Goal: Communication & Community: Answer question/provide support

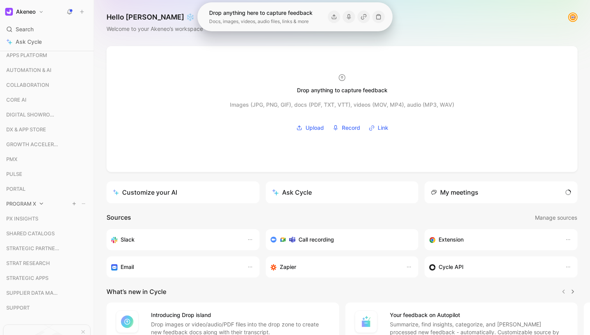
scroll to position [71, 0]
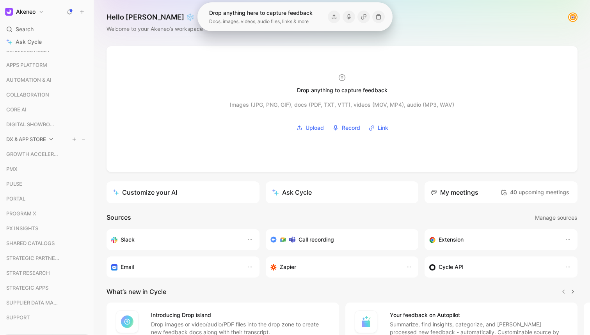
click at [47, 142] on div "DX & APP STORE" at bounding box center [46, 139] width 87 height 12
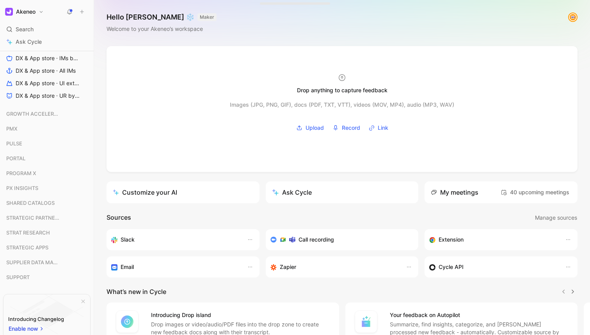
scroll to position [203, 0]
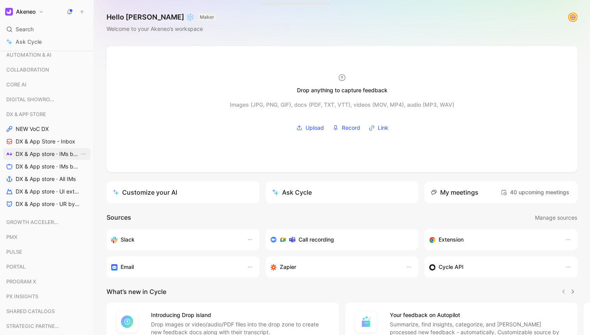
click at [41, 152] on span "DX & App store · IMs by feature" at bounding box center [48, 154] width 64 height 8
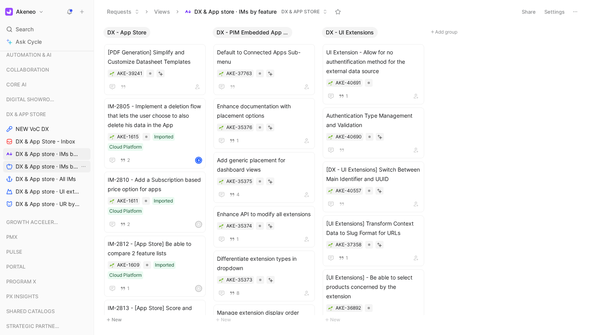
click at [38, 169] on span "DX & App store · IMs by status" at bounding box center [48, 166] width 64 height 8
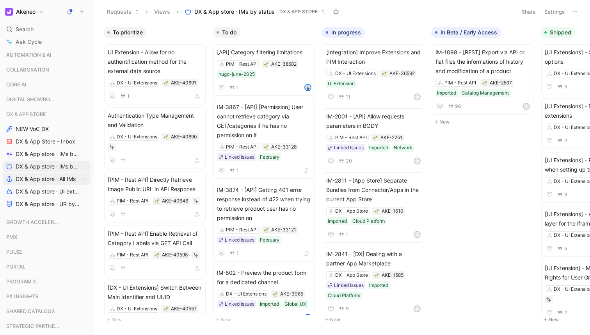
click at [32, 178] on span "DX & App store · All IMs" at bounding box center [46, 179] width 60 height 8
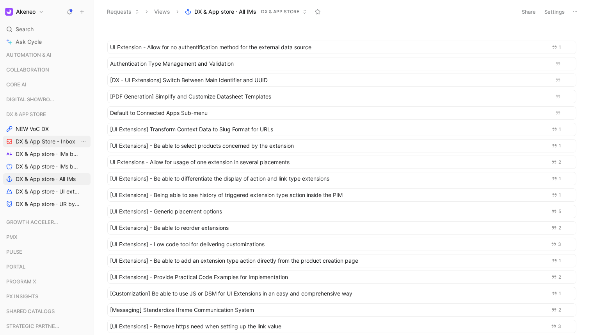
click at [47, 141] on span "DX & App Store - Inbox" at bounding box center [46, 141] width 60 height 8
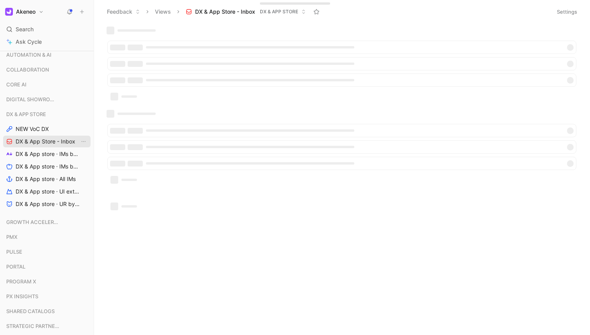
scroll to position [55, 0]
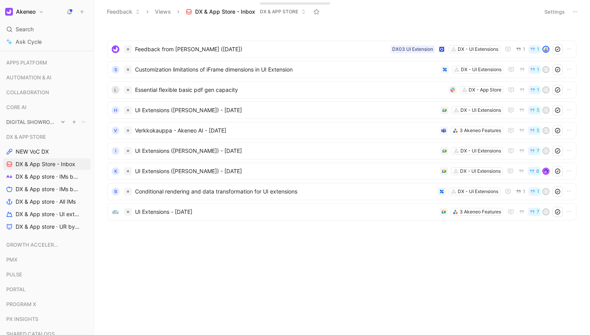
click at [37, 119] on span "DIGITAL SHOWROOM" at bounding box center [32, 122] width 52 height 8
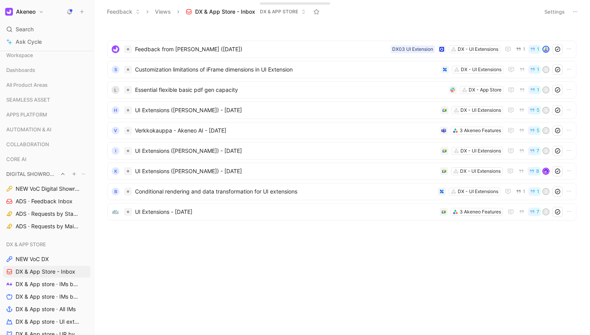
scroll to position [0, 0]
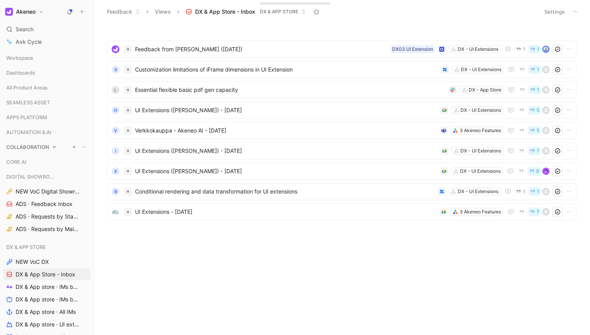
click at [25, 145] on span "COLLABORATION" at bounding box center [27, 147] width 43 height 8
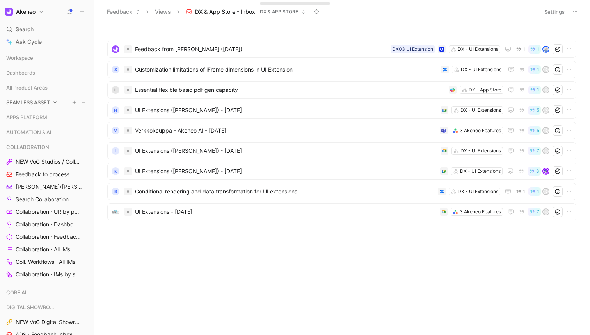
click at [44, 103] on span "SEAMLESS ASSET" at bounding box center [28, 102] width 44 height 8
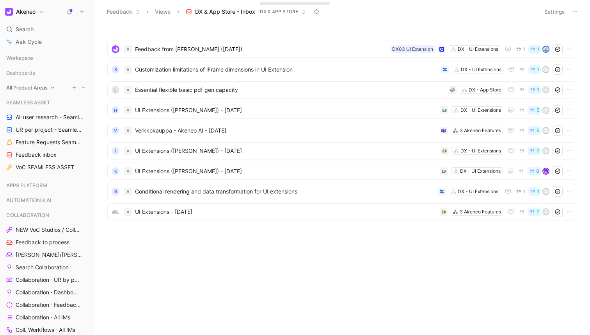
click at [49, 87] on div "All Product Areas" at bounding box center [46, 88] width 87 height 12
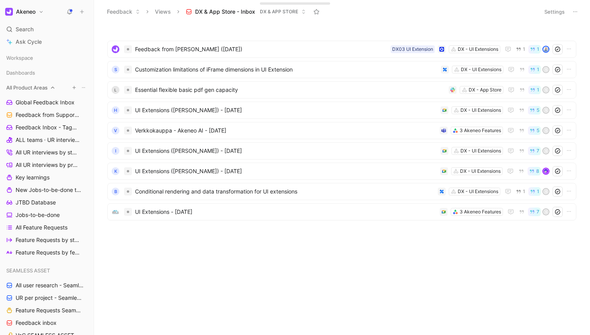
click at [41, 89] on span "All Product Areas" at bounding box center [26, 88] width 41 height 8
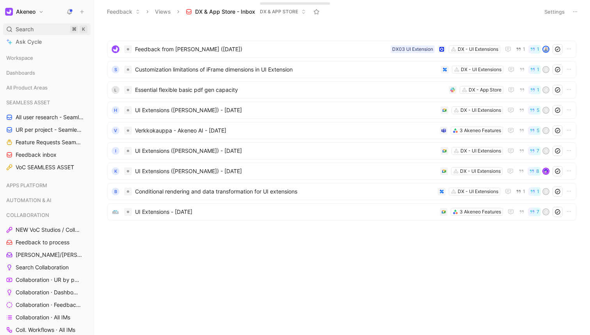
click at [24, 30] on span "Search" at bounding box center [25, 29] width 18 height 9
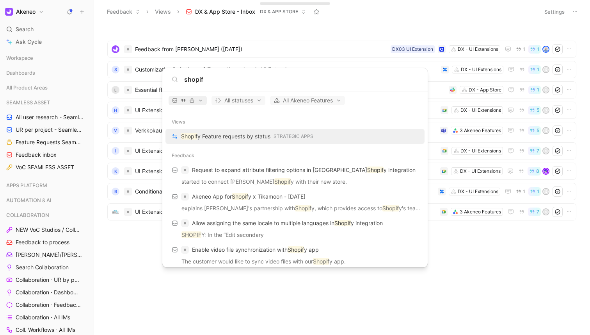
type input "shopif"
click at [199, 102] on span "button" at bounding box center [187, 100] width 31 height 5
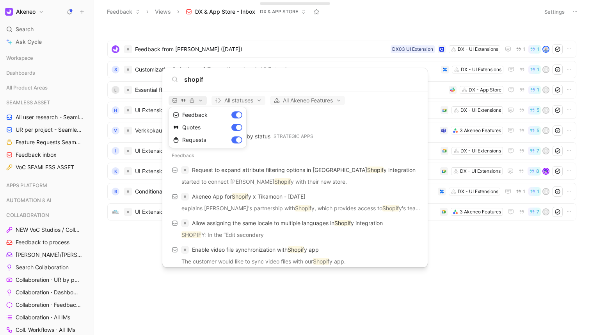
click at [199, 102] on div at bounding box center [295, 167] width 590 height 335
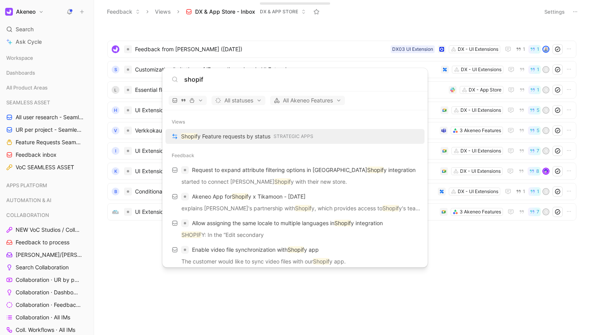
click at [86, 100] on body "Akeneo Search ⌘ K Ask Cycle Workspace Dashboards All Product Areas SEAMLESS ASS…" at bounding box center [295, 167] width 590 height 335
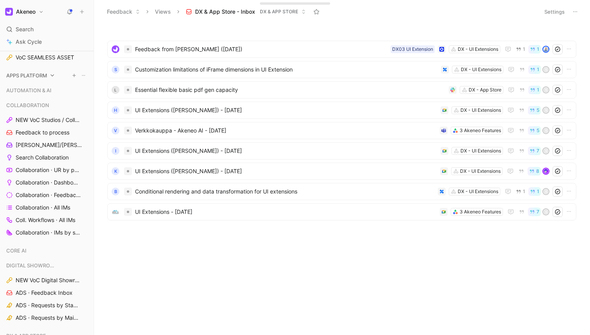
scroll to position [118, 0]
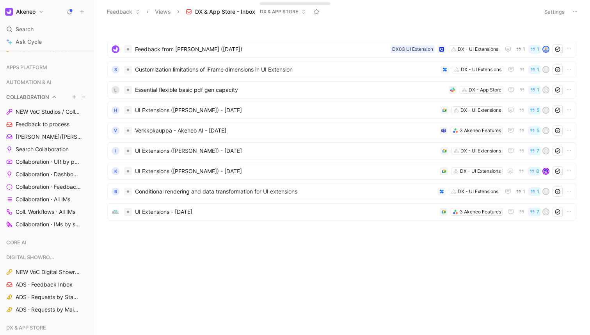
click at [36, 95] on span "COLLABORATION" at bounding box center [27, 97] width 43 height 8
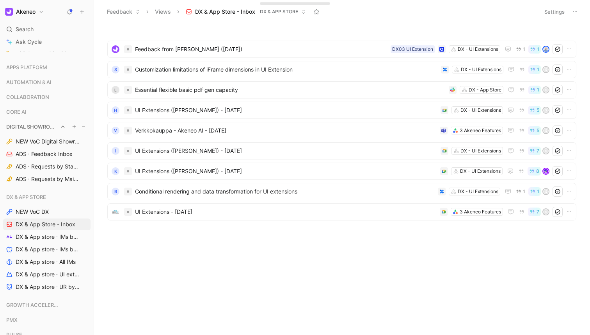
click at [29, 131] on div "DIGITAL SHOWROOM" at bounding box center [46, 127] width 87 height 12
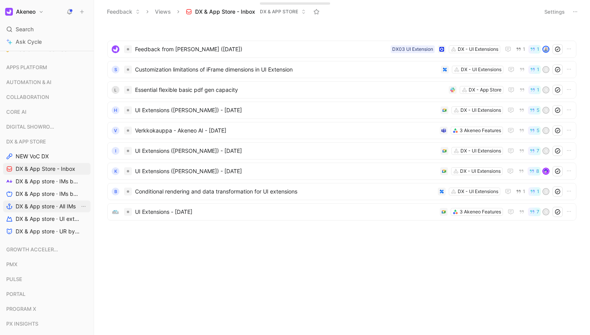
click at [28, 204] on span "DX & App store · All IMs" at bounding box center [46, 206] width 60 height 8
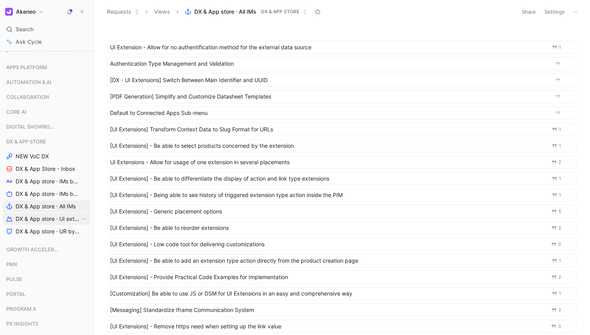
click at [30, 215] on span "DX & App store · UI extension" at bounding box center [48, 219] width 64 height 8
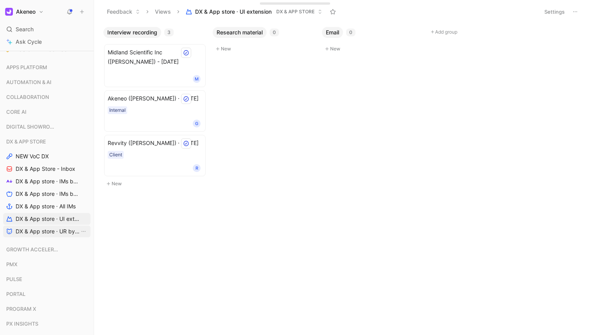
click at [33, 228] on span "DX & App store · UR by project" at bounding box center [48, 231] width 64 height 8
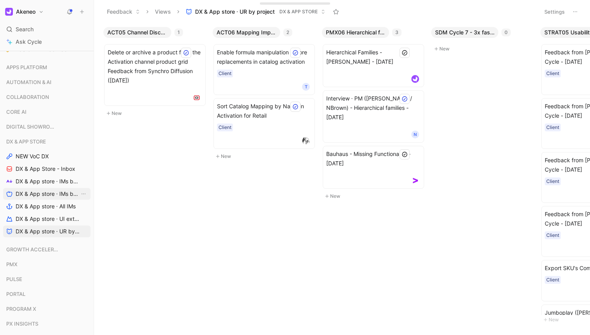
click at [45, 196] on span "DX & App store · IMs by status" at bounding box center [48, 194] width 64 height 8
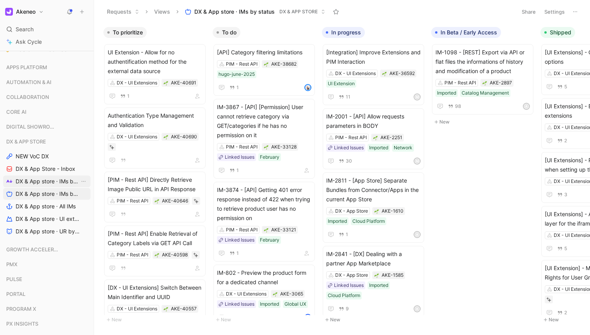
click at [51, 180] on span "DX & App store · IMs by feature" at bounding box center [48, 181] width 64 height 8
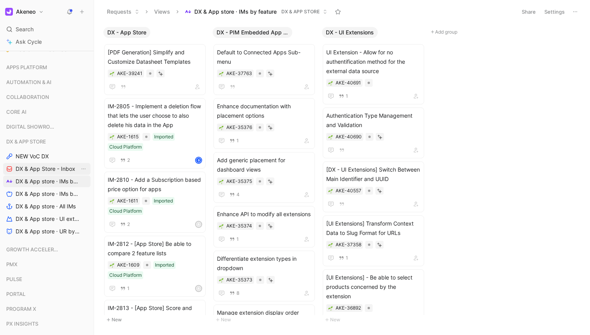
click at [55, 169] on span "DX & App Store - Inbox" at bounding box center [46, 169] width 60 height 8
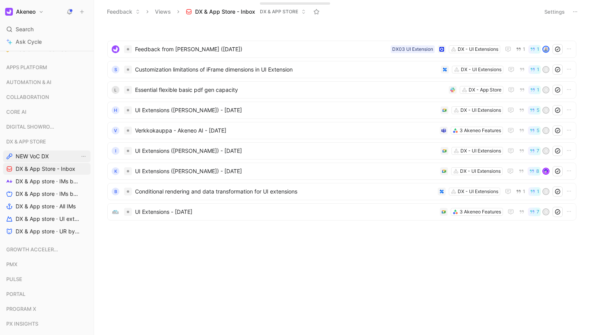
click at [35, 158] on span "NEW VoC DX" at bounding box center [32, 156] width 33 height 8
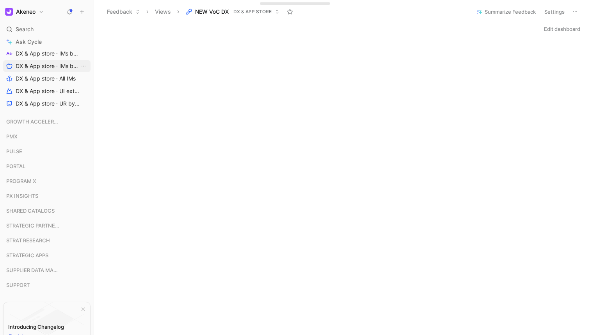
scroll to position [249, 0]
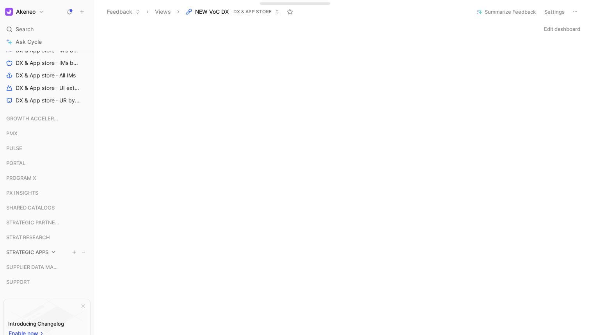
click at [31, 251] on span "STRATEGIC APPS" at bounding box center [27, 252] width 42 height 8
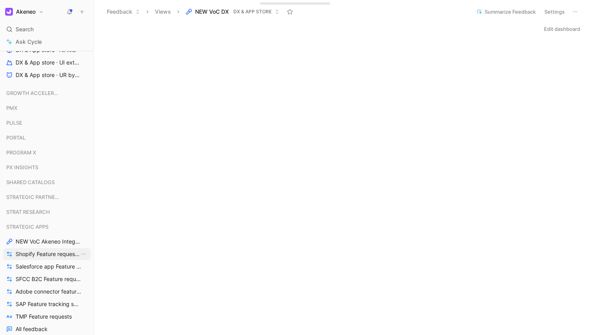
scroll to position [278, 0]
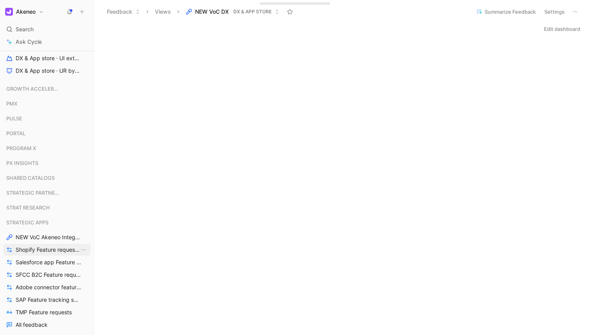
click at [31, 251] on span "Shopify Feature requests by status" at bounding box center [48, 250] width 64 height 8
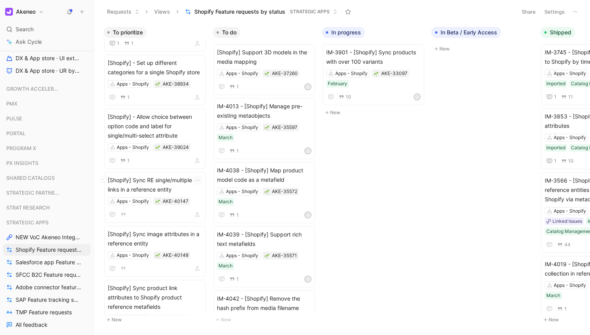
scroll to position [458, 0]
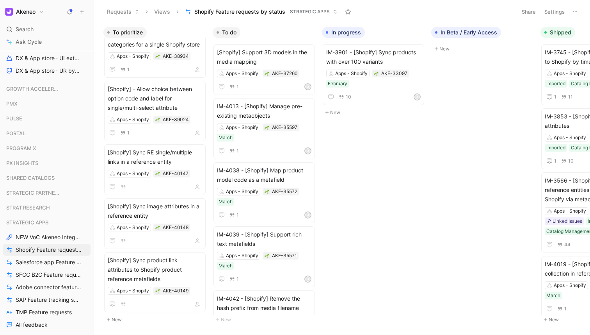
click at [119, 316] on button "New" at bounding box center [154, 319] width 103 height 9
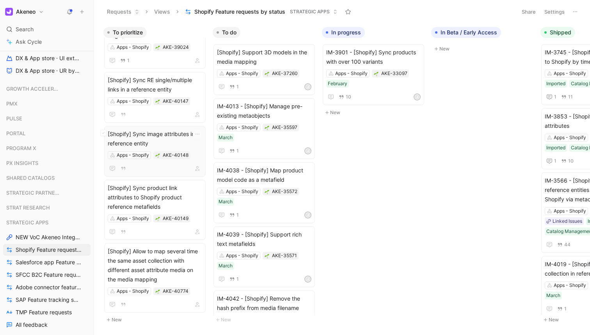
scroll to position [531, 0]
click at [152, 256] on span "[Shopify] Allow to map several time the same asset collection with different as…" at bounding box center [155, 264] width 95 height 37
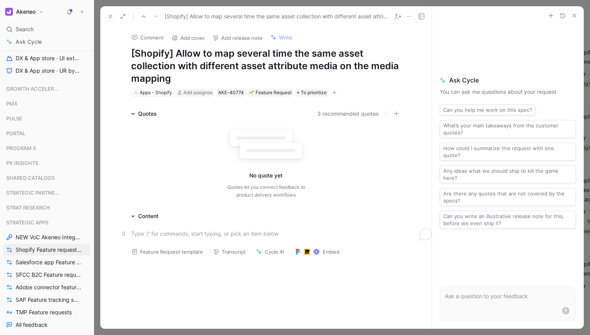
click at [148, 231] on div "To enrich screen reader interactions, please activate Accessibility in Grammarl…" at bounding box center [266, 233] width 270 height 8
click at [186, 230] on div "Nu3 would like to Edit: They modified the asset family structure to have 1 asse…" at bounding box center [266, 241] width 270 height 25
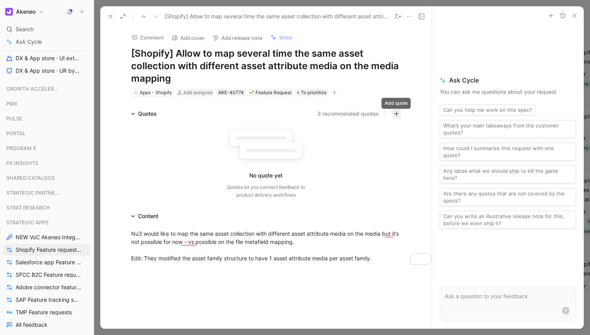
click at [396, 111] on icon "button" at bounding box center [396, 113] width 5 height 5
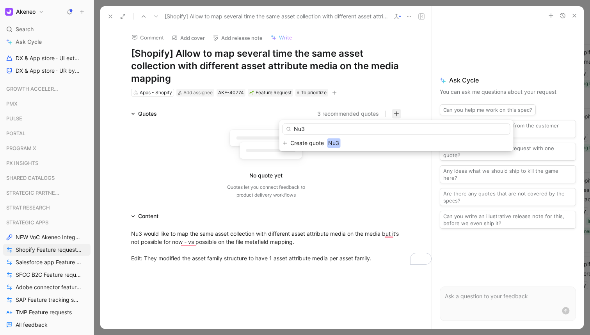
type input "Nu3"
click at [303, 145] on span "Create quote" at bounding box center [308, 142] width 34 height 9
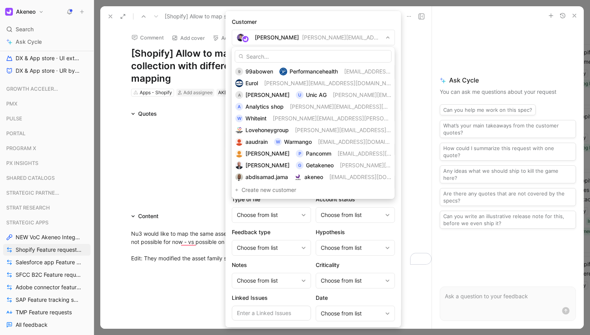
type input "u"
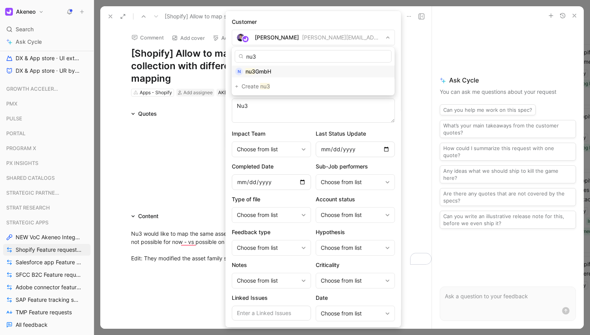
type input "nu3"
click at [266, 70] on span "GmbH" at bounding box center [263, 71] width 16 height 7
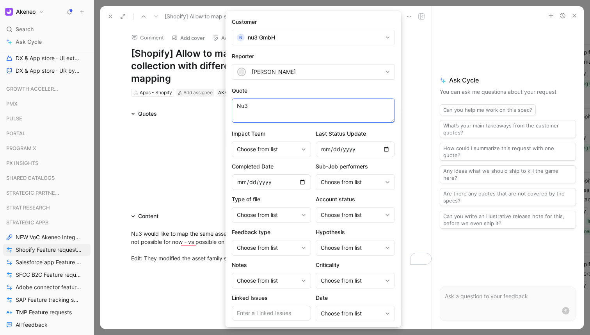
click at [261, 111] on textarea "Nu3" at bounding box center [313, 110] width 163 height 24
type textarea "T"
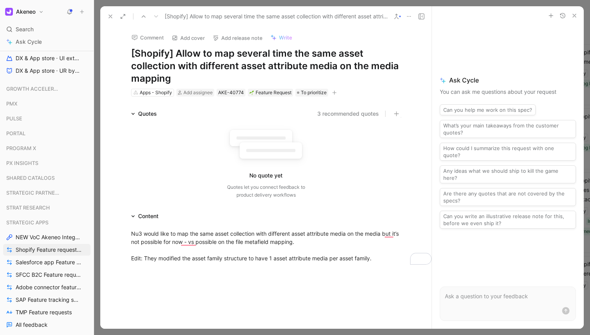
click at [177, 229] on div "Nu3 would like to map the same asset collection with different asset attribute …" at bounding box center [266, 245] width 270 height 33
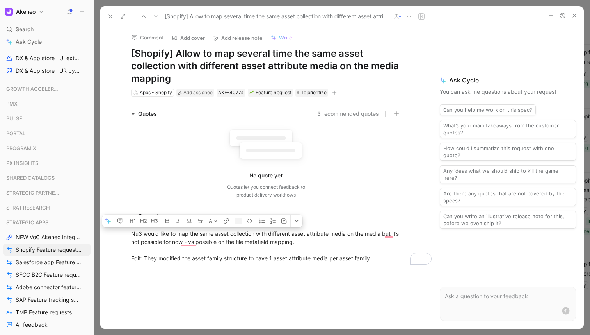
click at [177, 229] on div "Nu3 would like to map the same asset collection with different asset attribute …" at bounding box center [266, 245] width 270 height 33
copy div "Nu3 would like to map the same asset collection with different asset attribute …"
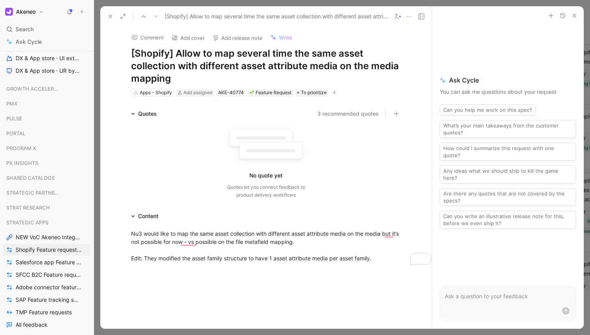
click at [404, 114] on div "Quotes 3 recommended quotes" at bounding box center [266, 113] width 300 height 9
click at [392, 114] on button "button" at bounding box center [396, 113] width 9 height 9
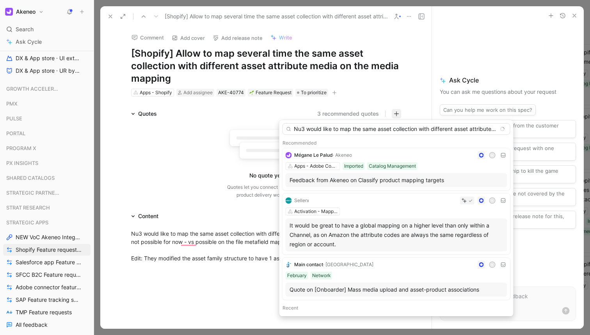
scroll to position [0, 235]
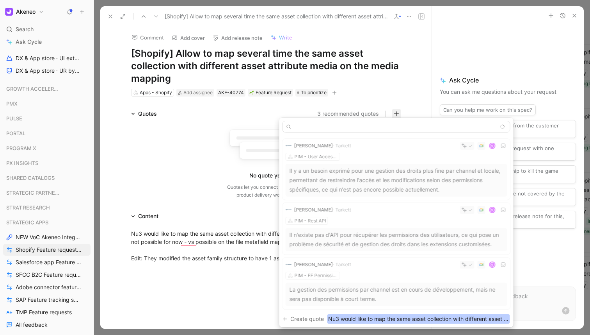
type input "Nu3 would like to map the same asset collection with different asset attribute …"
click at [306, 313] on div "[PERSON_NAME] V PIM - User Access Management & ACLs Il y a un besoin exprimé po…" at bounding box center [397, 231] width 228 height 191
click at [301, 317] on span "Create quote" at bounding box center [308, 318] width 34 height 9
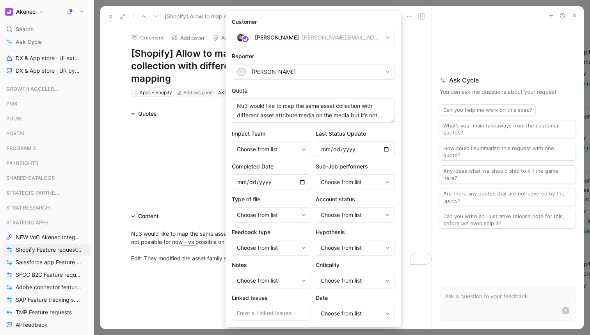
click at [304, 36] on div "[PERSON_NAME][EMAIL_ADDRESS][DOMAIN_NAME]" at bounding box center [342, 37] width 80 height 9
type input "nu3"
click at [279, 69] on div "n nu3 GmbH" at bounding box center [313, 71] width 156 height 9
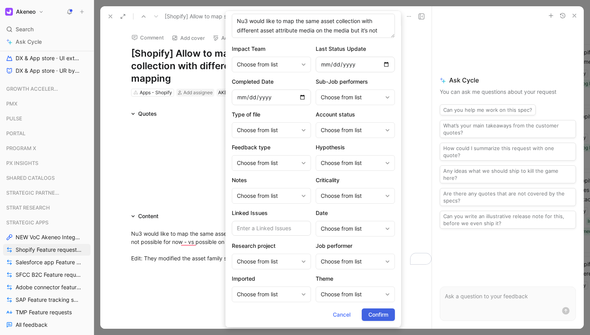
click at [369, 312] on span "Confirm" at bounding box center [379, 314] width 20 height 9
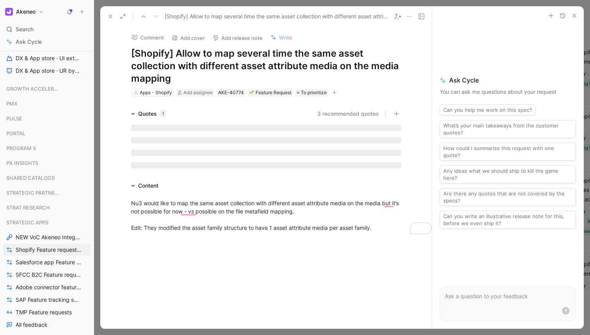
scroll to position [0, 0]
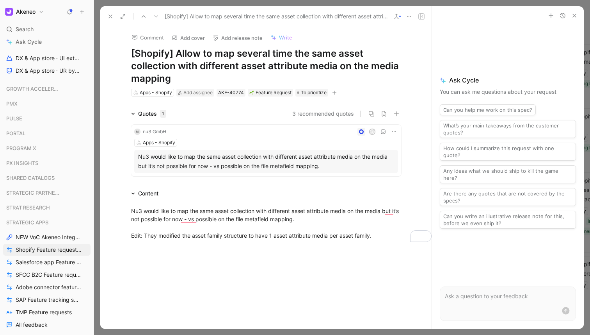
click at [216, 4] on div at bounding box center [342, 167] width 496 height 335
